Goal: Task Accomplishment & Management: Use online tool/utility

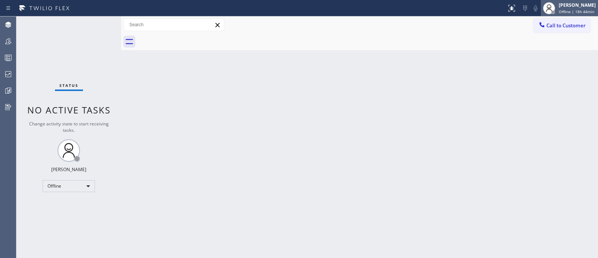
click at [563, 1] on div "Jehn Kersten Omelgo Offline | 18h 44min" at bounding box center [569, 8] width 57 height 16
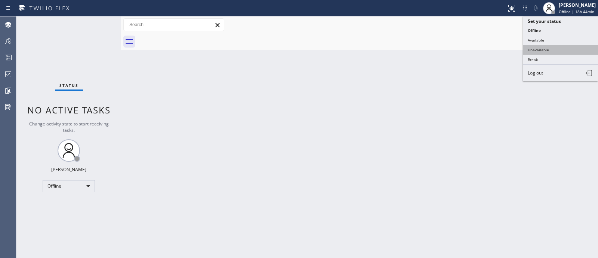
click at [549, 51] on button "Unavailable" at bounding box center [561, 50] width 75 height 10
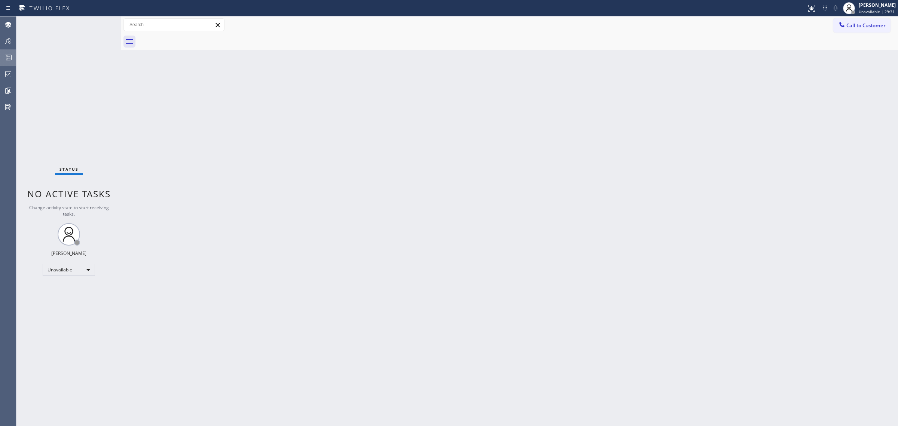
click at [8, 57] on icon at bounding box center [8, 57] width 9 height 9
